Goal: Information Seeking & Learning: Find specific page/section

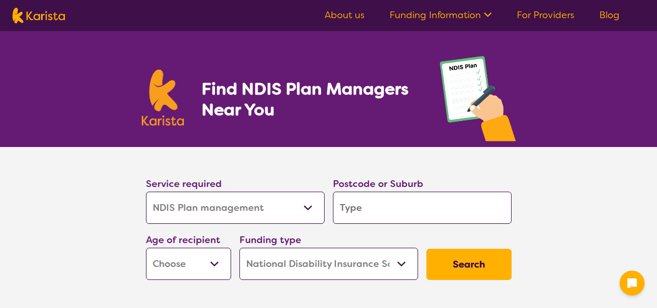
select select "NDIS Plan management"
select select "NDIS"
select select "NDIS Plan management"
select select "NDIS"
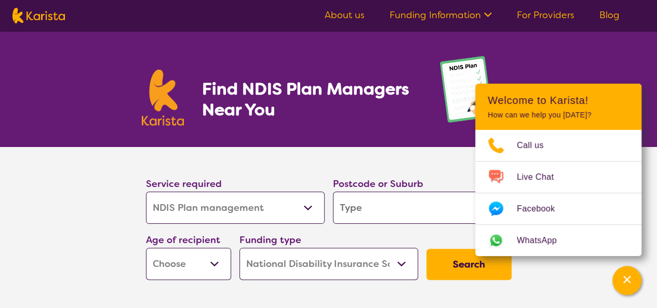
click at [361, 209] on input "search" at bounding box center [422, 208] width 179 height 32
type input "2557"
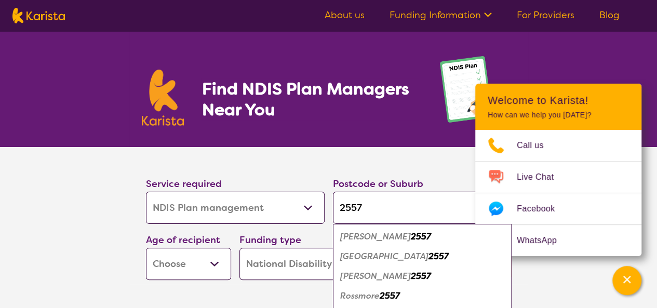
click at [389, 276] on em "[PERSON_NAME]" at bounding box center [375, 276] width 71 height 11
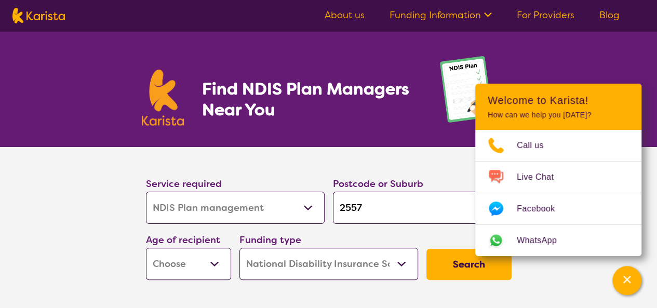
click at [560, 66] on div "Find NDIS Plan Managers Near You" at bounding box center [328, 89] width 657 height 116
click at [381, 120] on section "Find NDIS Plan Managers Near You" at bounding box center [328, 89] width 399 height 116
click at [209, 258] on select "Early Childhood - 0 to 9 Child - 10 to 11 Adolescent - 12 to 17 Adult - 18 to 6…" at bounding box center [188, 264] width 85 height 32
select select "EC"
click at [146, 248] on select "Early Childhood - 0 to 9 Child - 10 to 11 Adolescent - 12 to 17 Adult - 18 to 6…" at bounding box center [188, 264] width 85 height 32
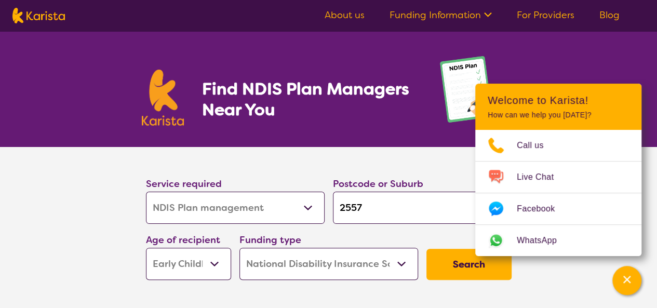
select select "EC"
click at [465, 263] on button "Search" at bounding box center [468, 264] width 85 height 31
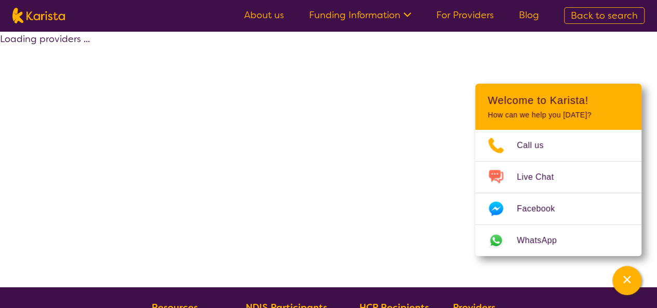
select select "by_score"
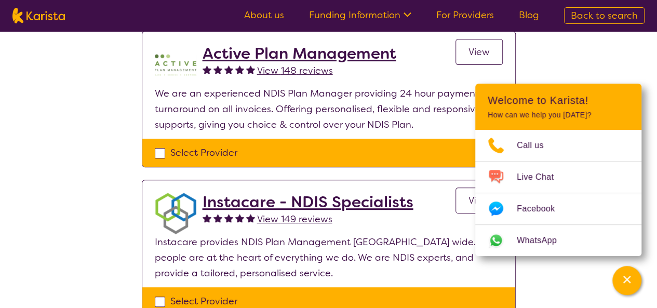
scroll to position [114, 0]
